Goal: Information Seeking & Learning: Stay updated

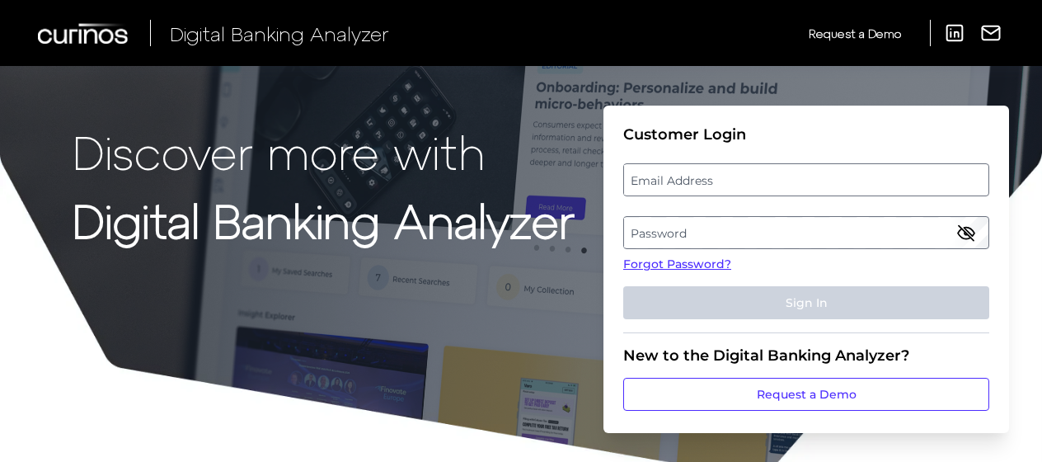
click at [797, 186] on label "Email Address" at bounding box center [806, 180] width 364 height 30
click at [797, 186] on input "email" at bounding box center [806, 179] width 366 height 33
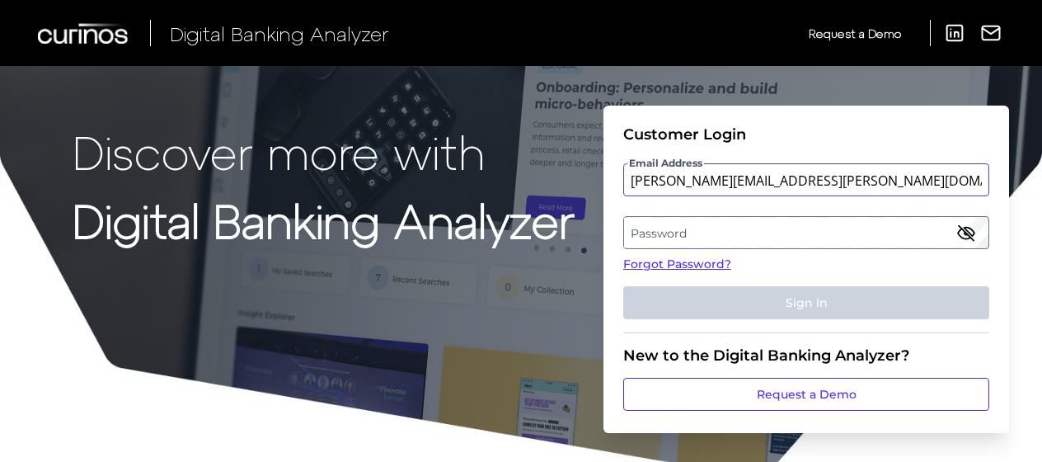
type input "[PERSON_NAME][EMAIL_ADDRESS][PERSON_NAME][DOMAIN_NAME]"
click at [792, 224] on label "Password" at bounding box center [806, 233] width 364 height 30
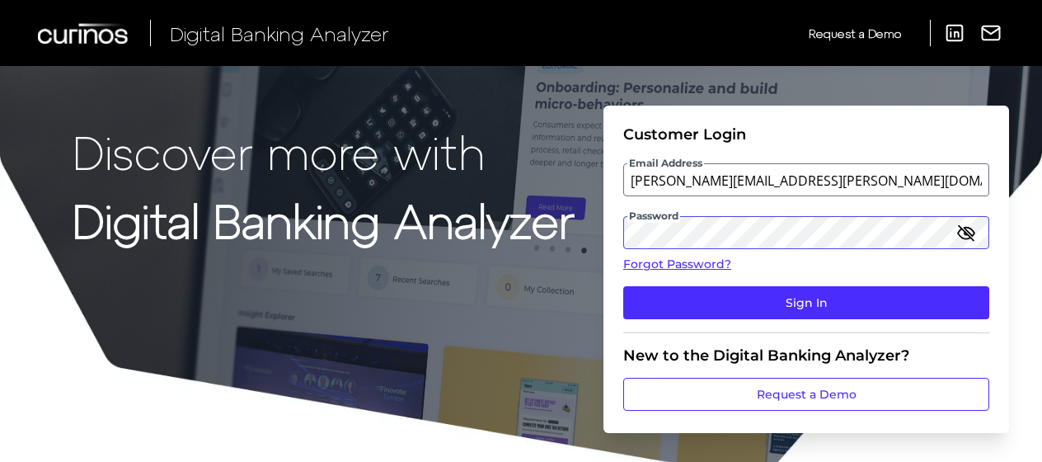
click at [623, 286] on button "Sign In" at bounding box center [806, 302] width 366 height 33
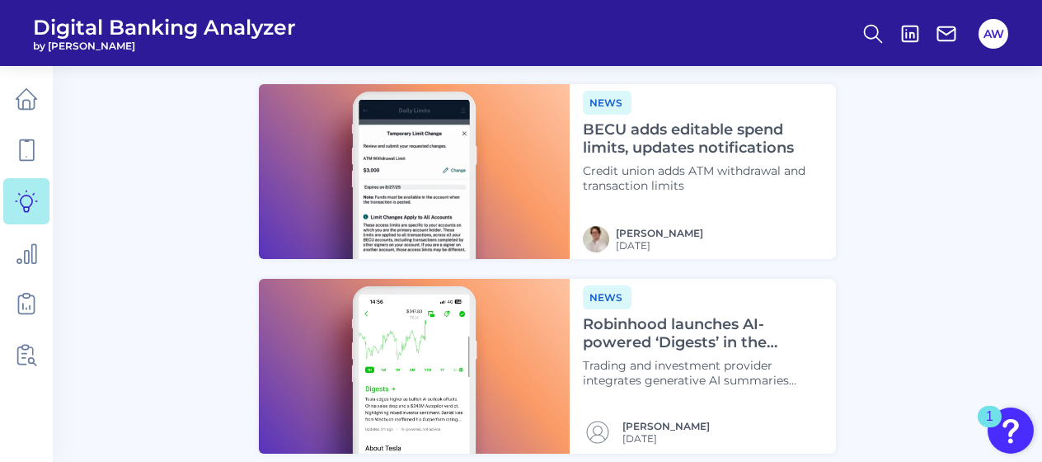
scroll to position [2006, 0]
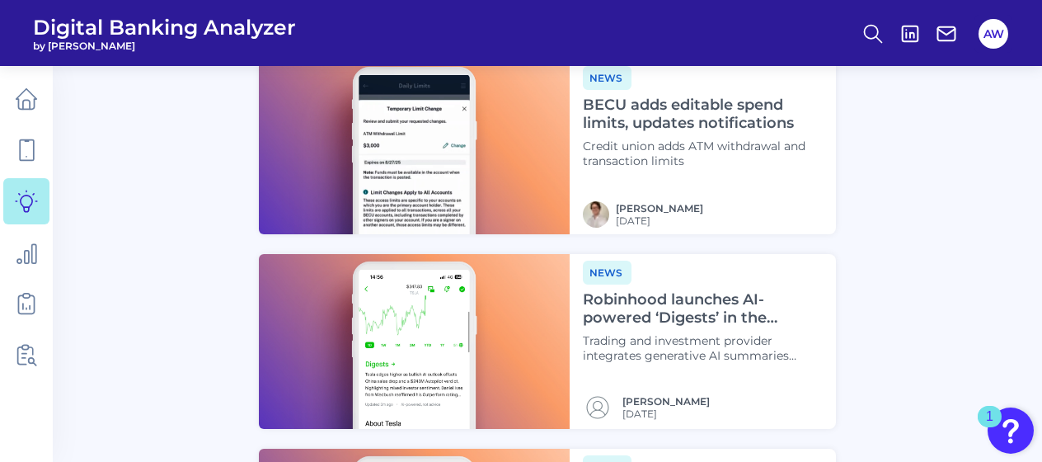
click at [607, 302] on h4 "Robinhood launches AI-powered ‘Digests’ in the [GEOGRAPHIC_DATA]" at bounding box center [703, 308] width 240 height 35
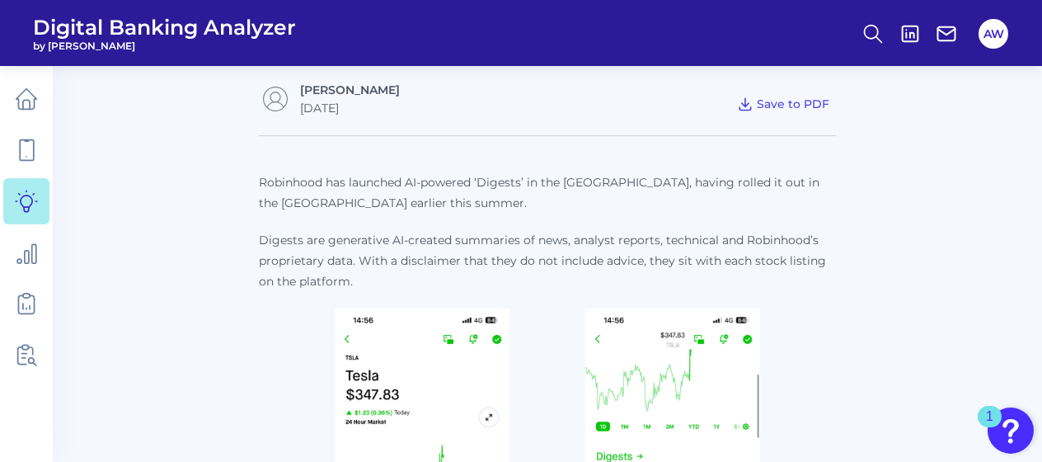
scroll to position [495, 0]
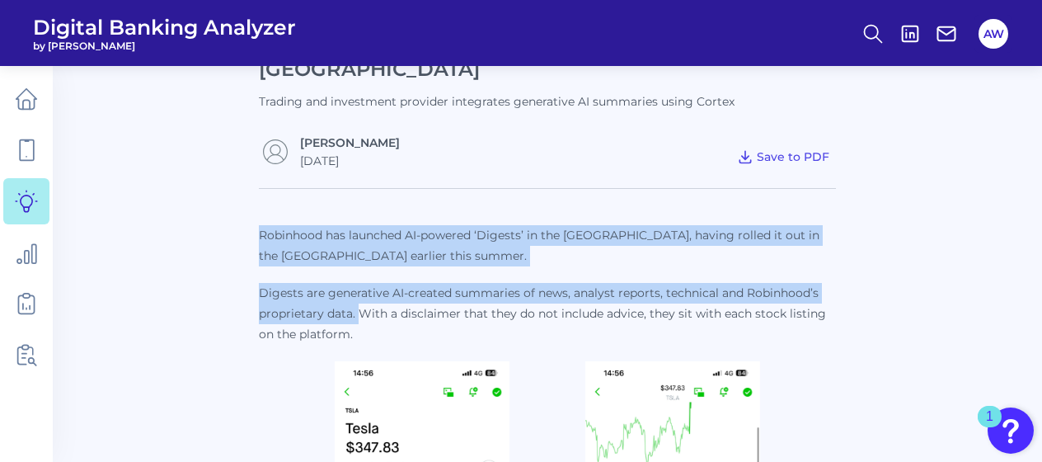
drag, startPoint x: 261, startPoint y: 208, endPoint x: 358, endPoint y: 285, distance: 123.3
click at [358, 285] on p "Robinhood has launched AI-powered ‘Digests’ in the [GEOGRAPHIC_DATA], having ro…" at bounding box center [547, 285] width 577 height 120
copy p "Robinhood has launched AI-powered ‘Digests’ in the [GEOGRAPHIC_DATA], having ro…"
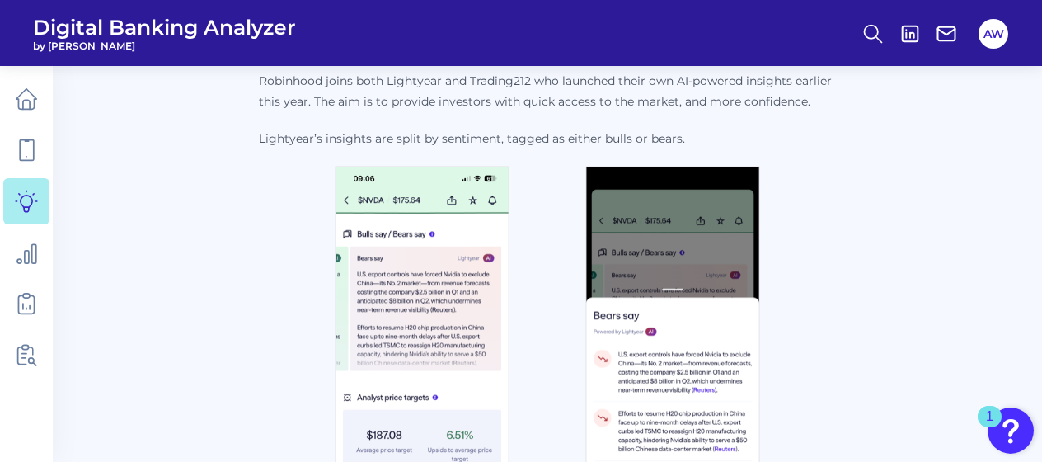
scroll to position [1402, 0]
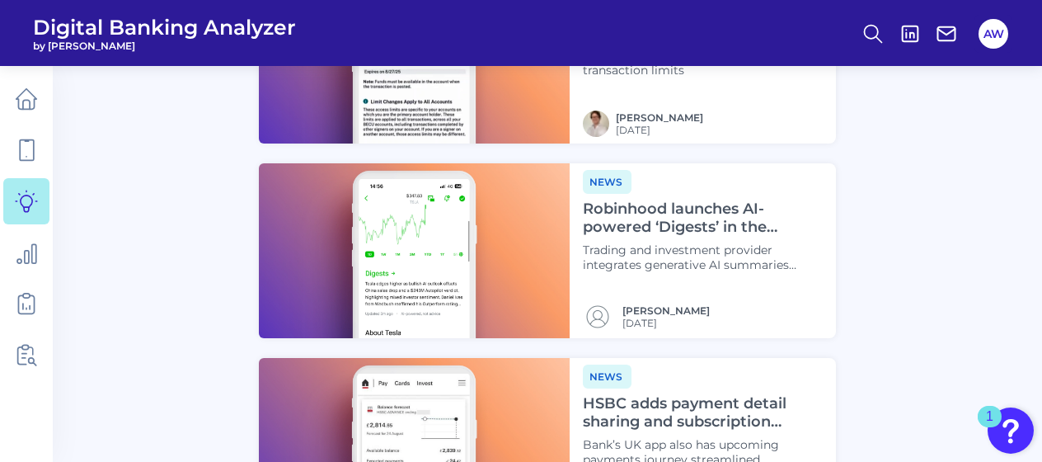
scroll to position [2267, 0]
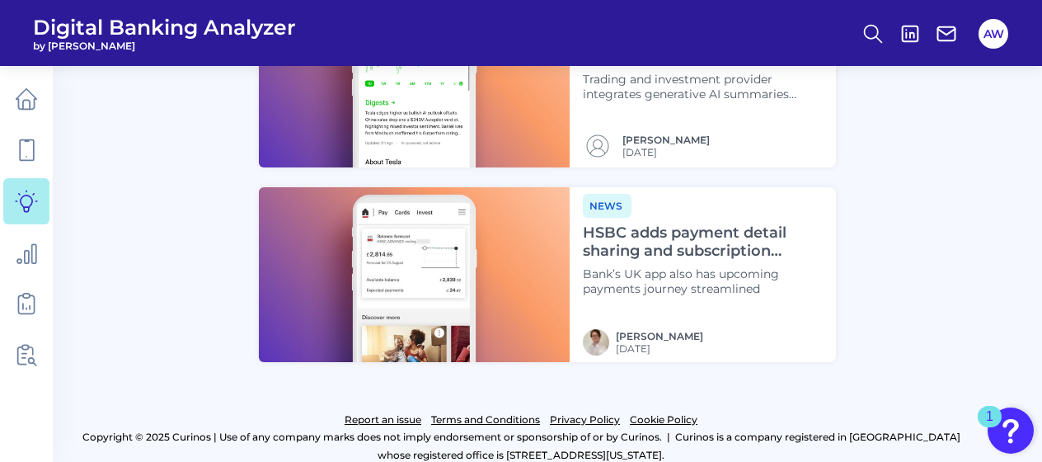
click at [643, 232] on h4 "HSBC adds payment detail sharing and subscription insights" at bounding box center [703, 241] width 240 height 35
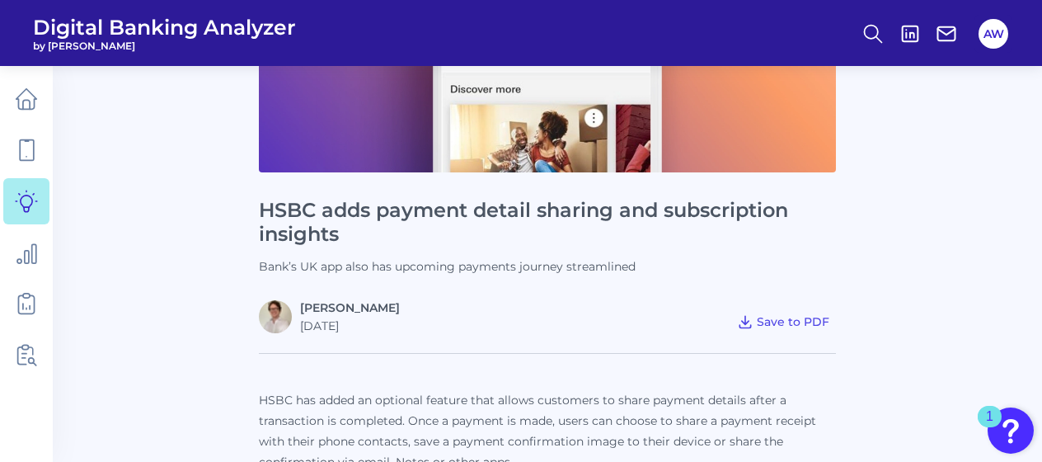
scroll to position [412, 0]
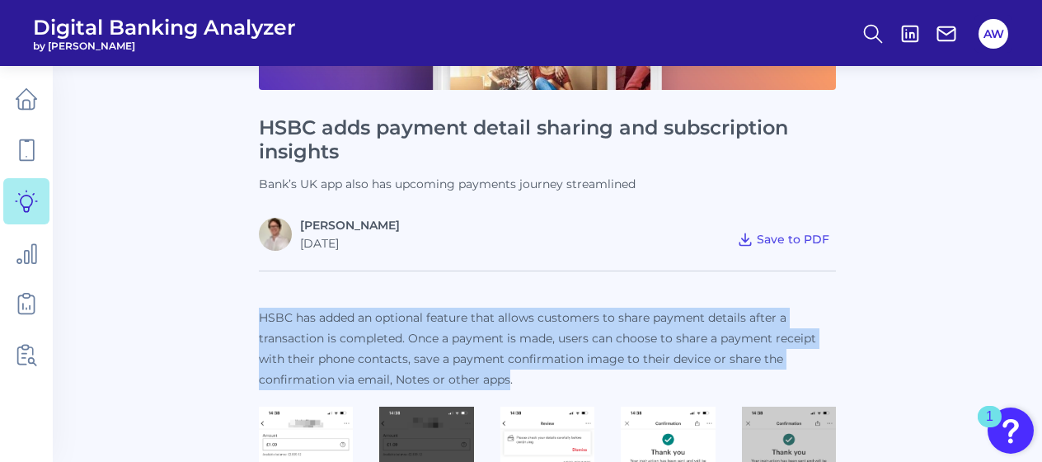
drag, startPoint x: 260, startPoint y: 316, endPoint x: 506, endPoint y: 370, distance: 252.5
click at [506, 370] on p "HSBC has added an optional feature that allows customers to share payment detai…" at bounding box center [547, 349] width 577 height 82
click at [272, 317] on p "HSBC has added an optional feature that allows customers to share payment detai…" at bounding box center [547, 349] width 577 height 82
drag, startPoint x: 263, startPoint y: 315, endPoint x: 515, endPoint y: 377, distance: 259.0
click at [515, 377] on p "HSBC has added an optional feature that allows customers to share payment detai…" at bounding box center [547, 349] width 577 height 82
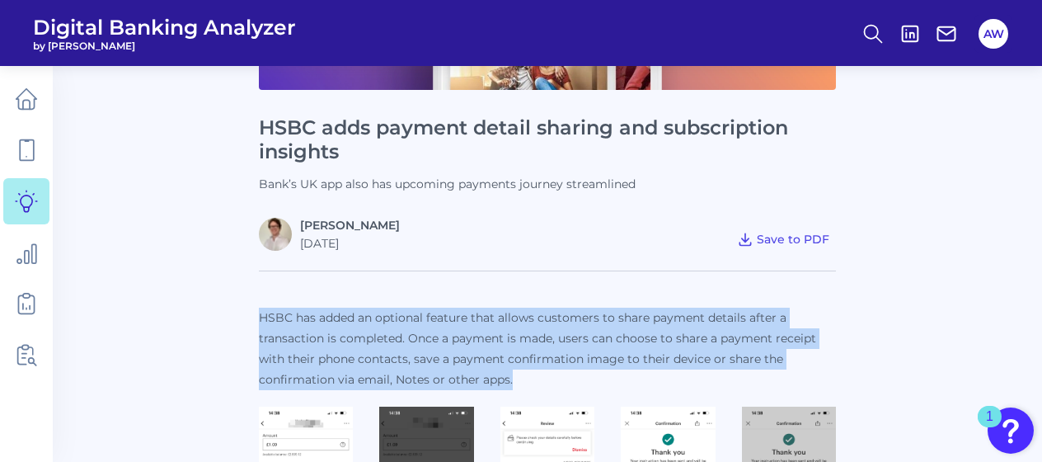
copy p "HSBC has added an optional feature that allows customers to share payment detai…"
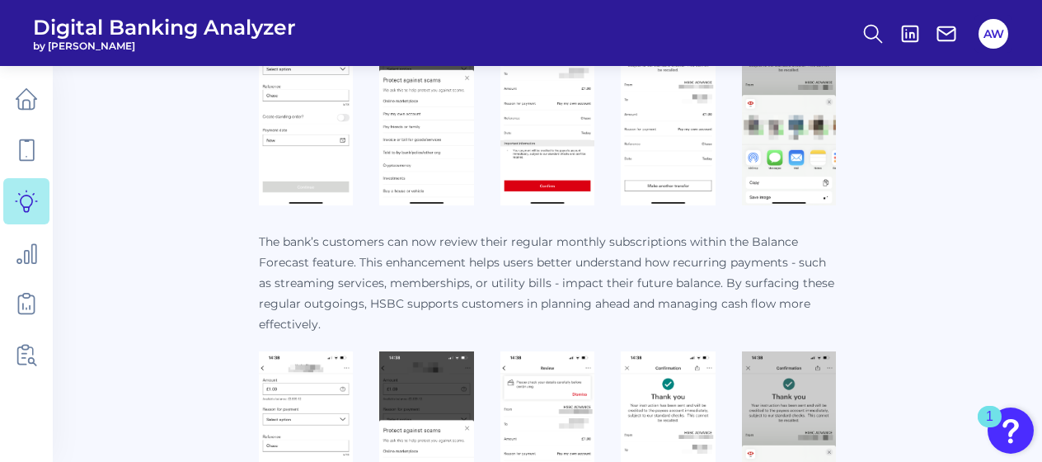
scroll to position [907, 0]
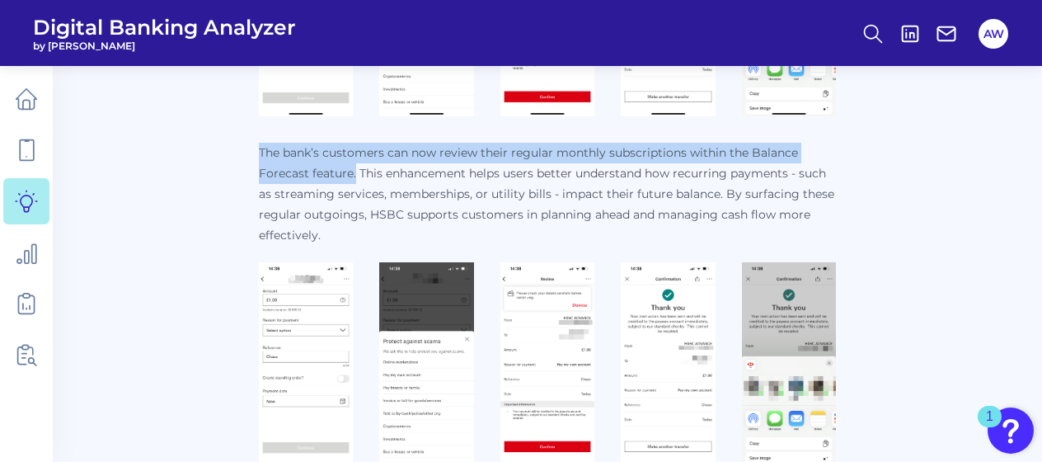
drag, startPoint x: 260, startPoint y: 150, endPoint x: 356, endPoint y: 167, distance: 98.0
click at [356, 167] on p "The bank’s customers can now review their regular monthly subscriptions within …" at bounding box center [547, 194] width 577 height 103
copy p "The bank’s customers can now review their regular monthly subscriptions within …"
